Goal: Navigation & Orientation: Find specific page/section

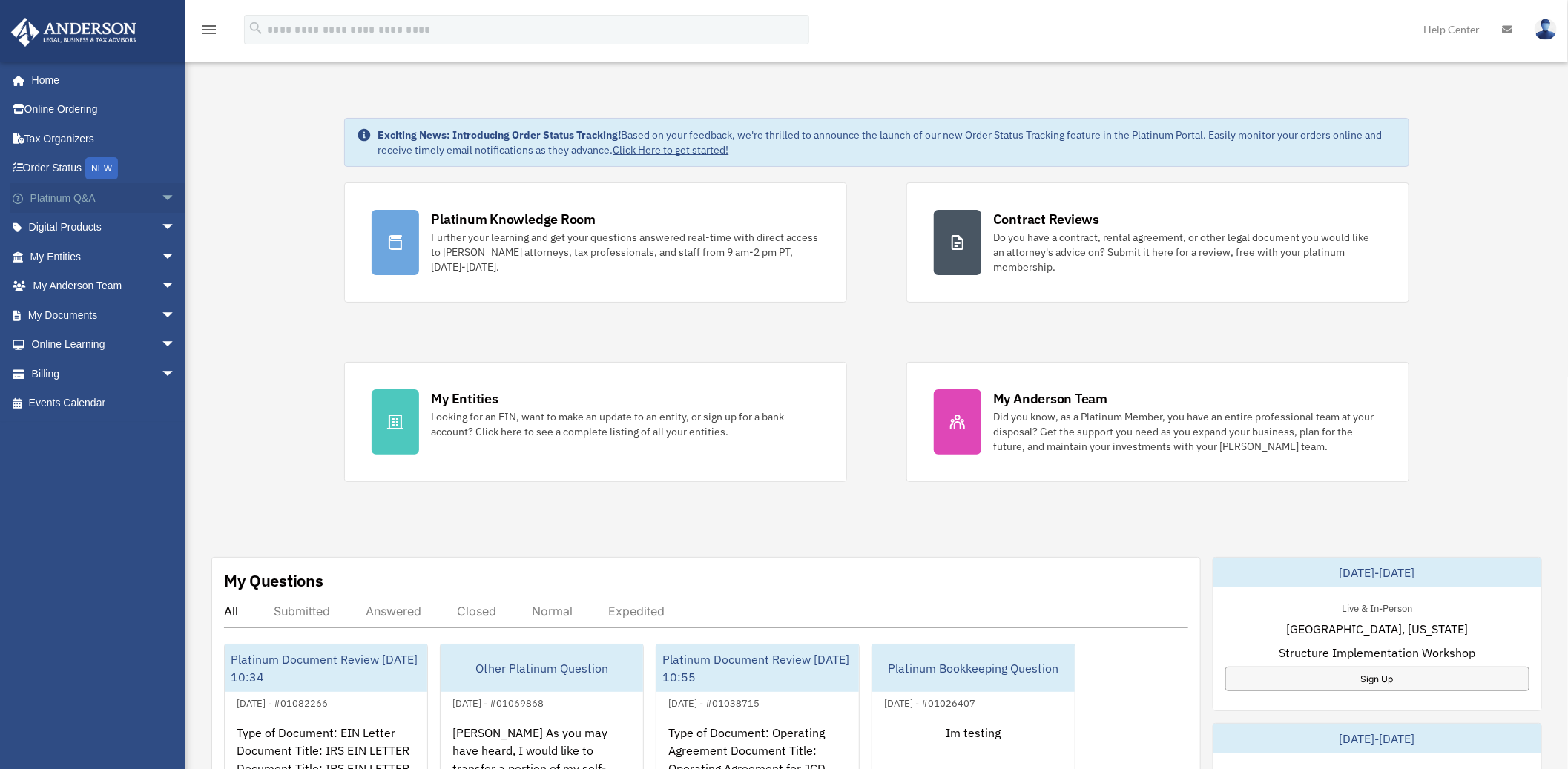
click at [164, 203] on span "arrow_drop_down" at bounding box center [176, 198] width 30 height 30
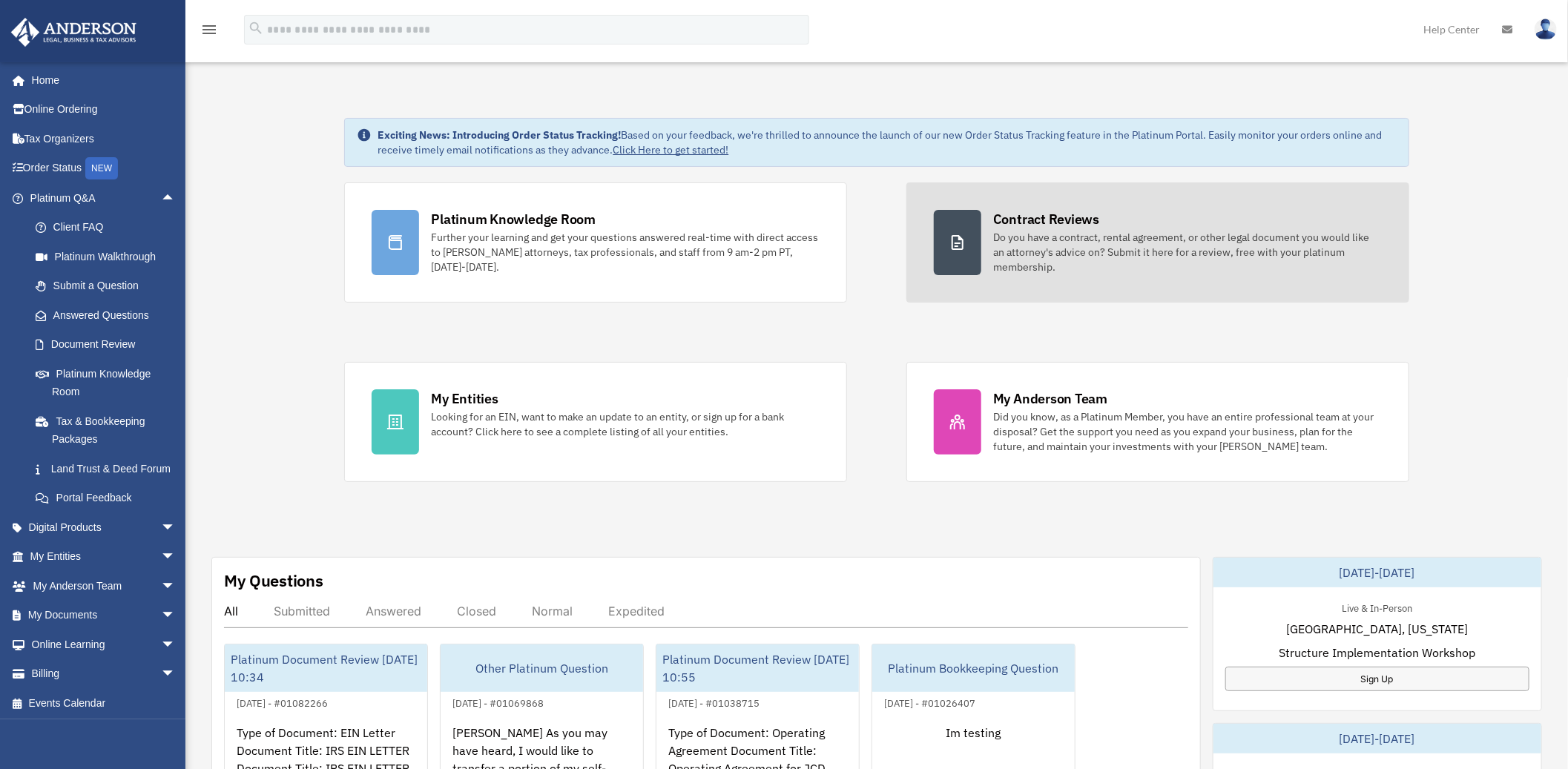
click at [1077, 228] on div "Contract Reviews" at bounding box center [1046, 219] width 106 height 19
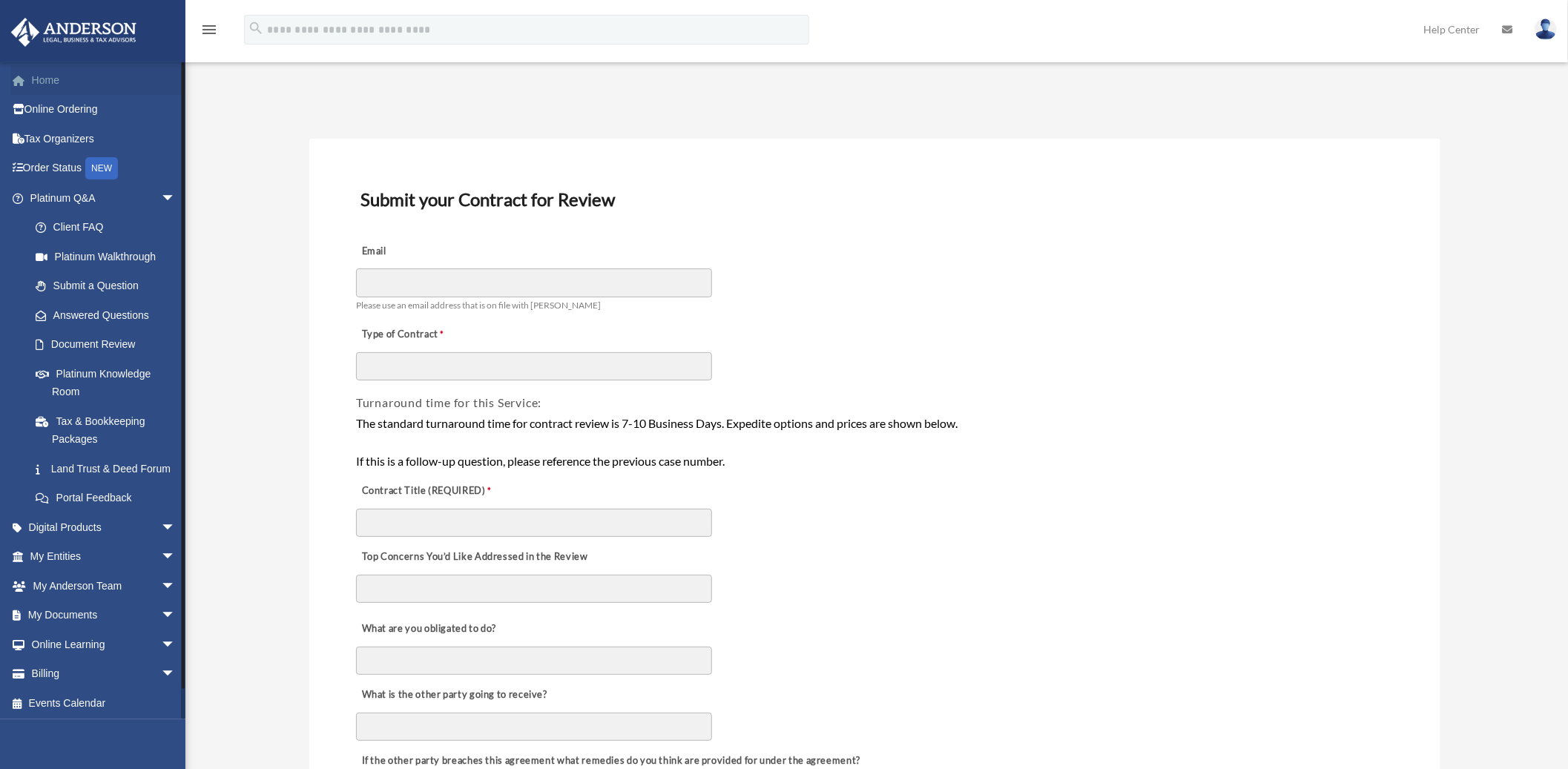
click at [53, 82] on link "Home" at bounding box center [104, 80] width 188 height 30
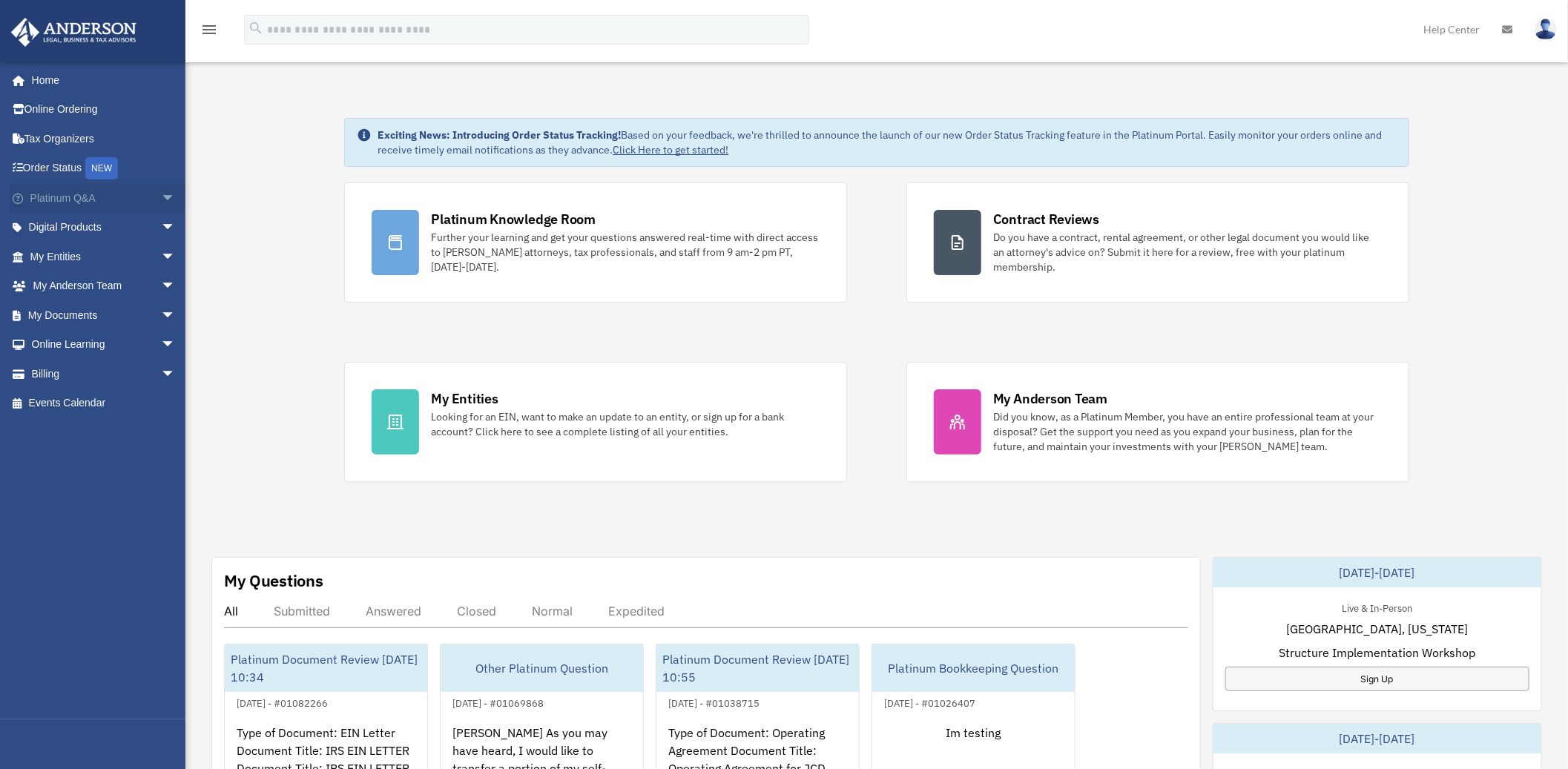
click at [161, 201] on span "arrow_drop_down" at bounding box center [176, 198] width 30 height 30
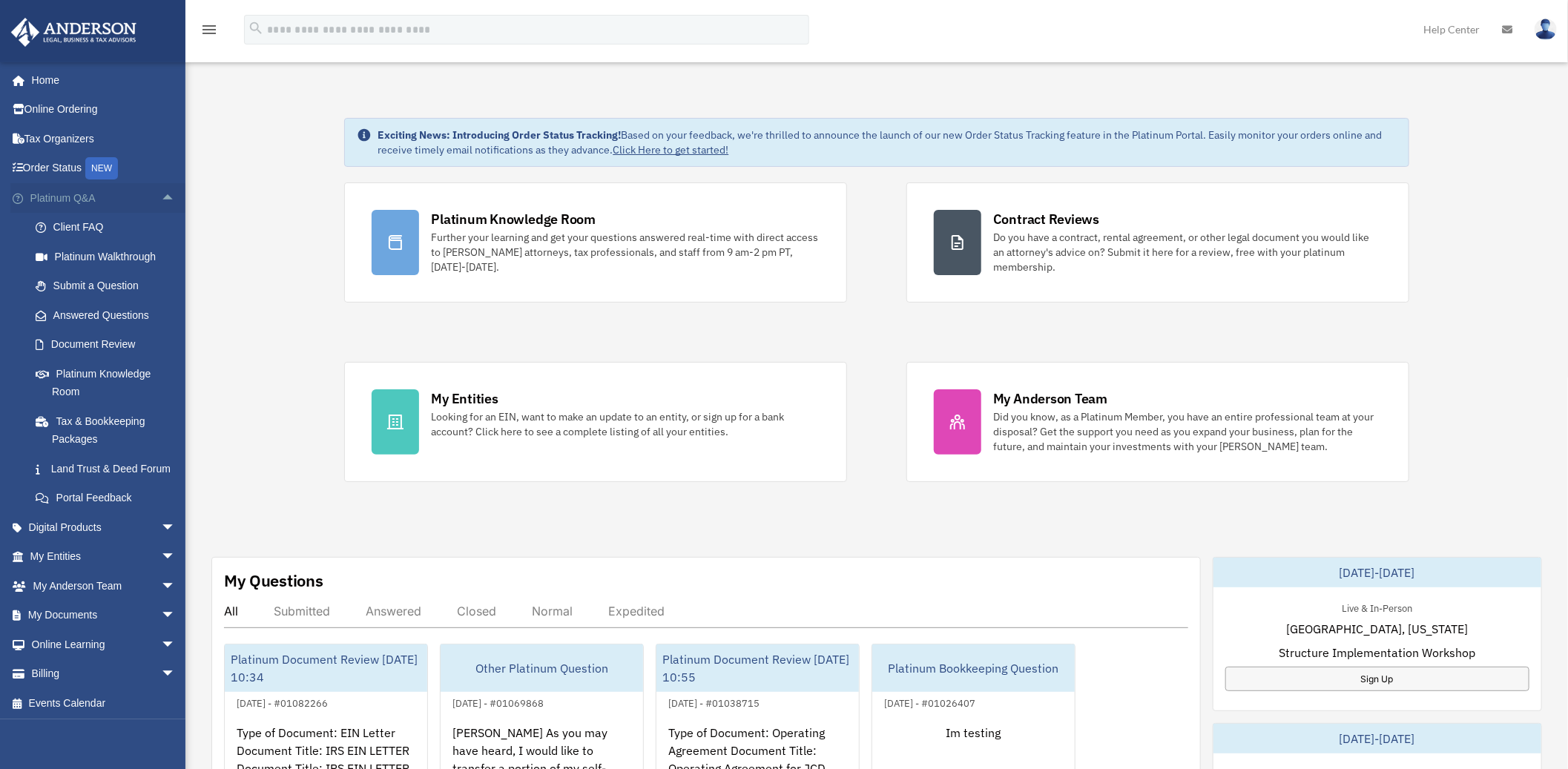
click at [161, 201] on span "arrow_drop_up" at bounding box center [176, 198] width 30 height 30
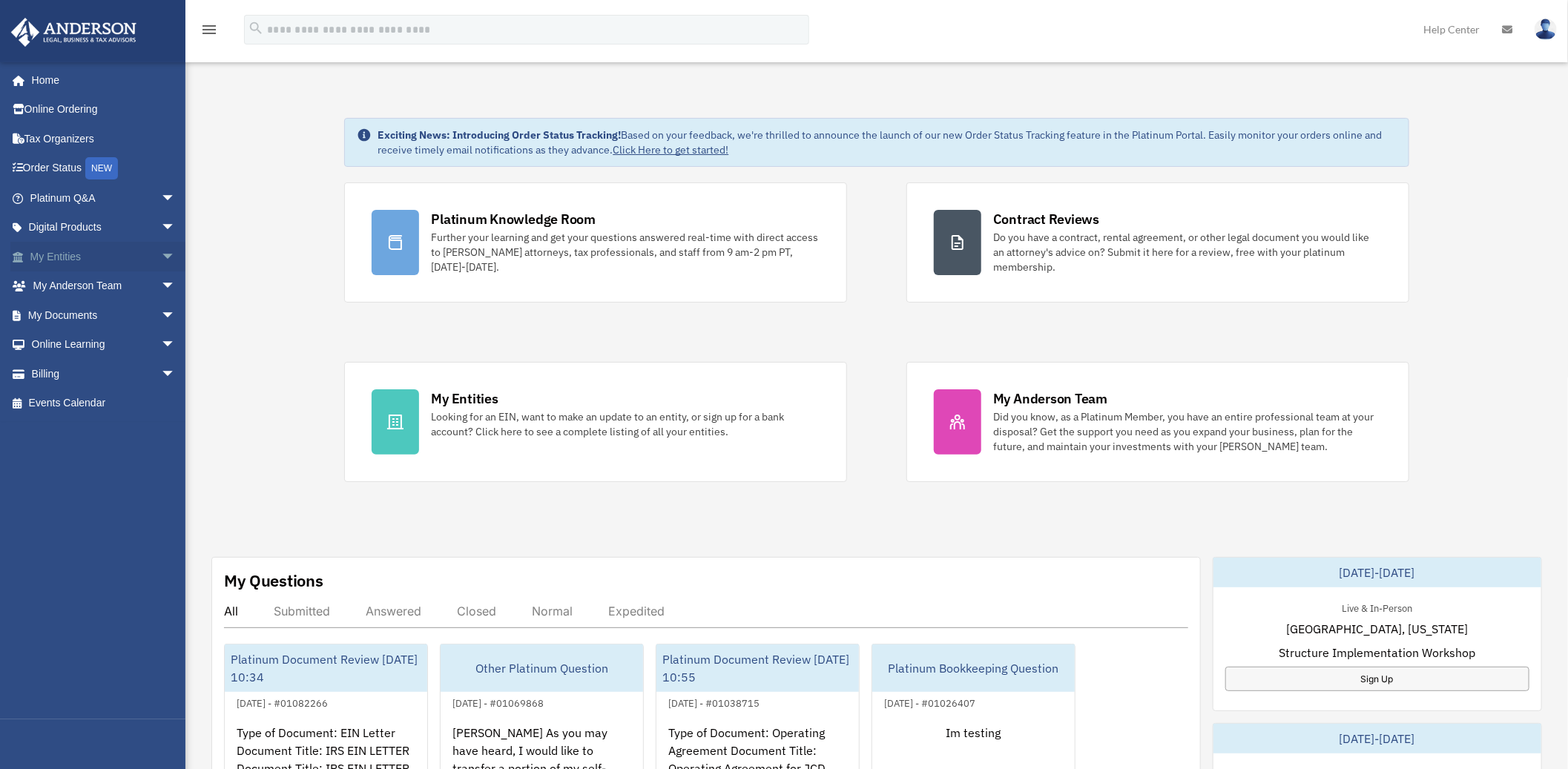
click at [163, 254] on span "arrow_drop_down" at bounding box center [176, 257] width 30 height 30
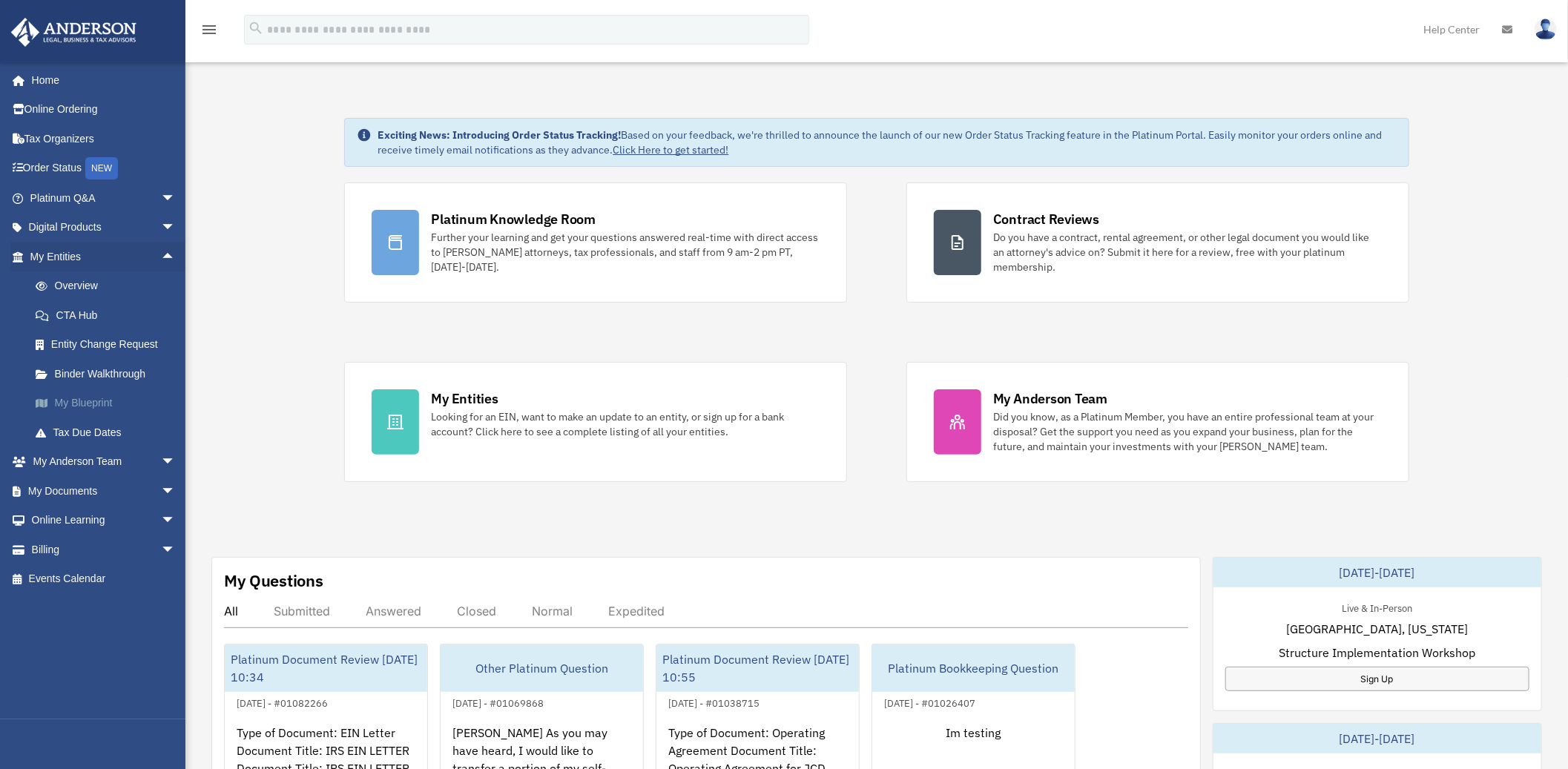
click at [86, 396] on link "My Blueprint" at bounding box center [109, 404] width 177 height 30
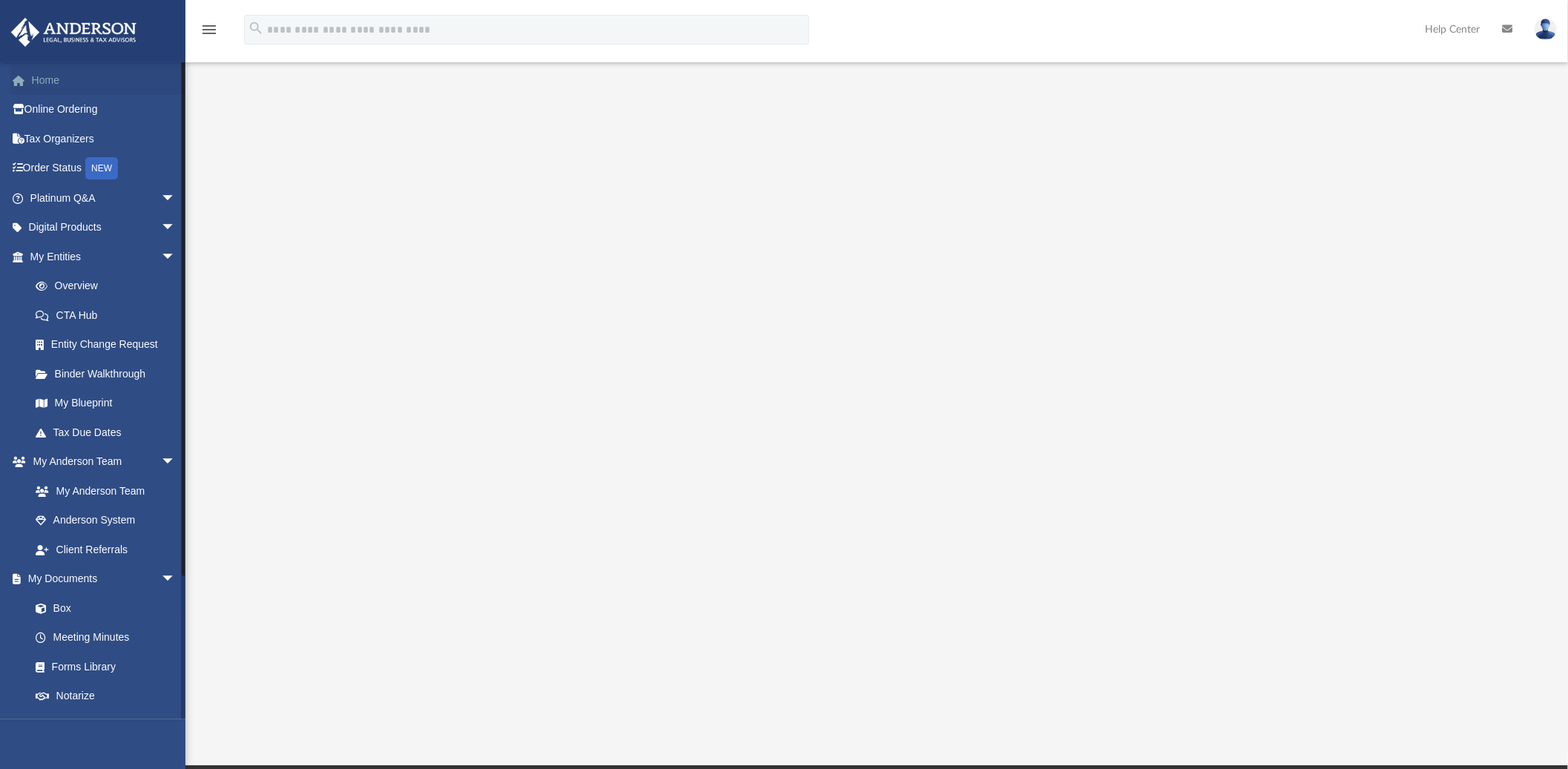
click at [37, 79] on link "Home" at bounding box center [104, 80] width 188 height 30
